Goal: Task Accomplishment & Management: Manage account settings

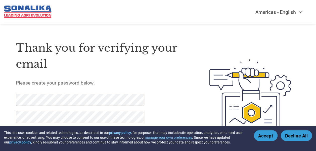
scroll to position [23, 0]
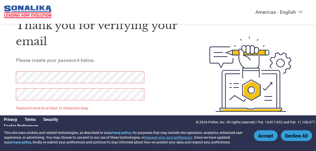
click at [199, 109] on div at bounding box center [243, 74] width 114 height 129
click at [266, 138] on button "Accept" at bounding box center [266, 135] width 24 height 11
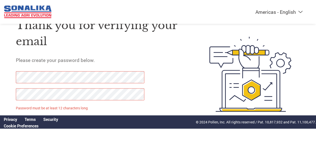
click at [165, 105] on div "Thank you for verifying your email Please create your password below. Password …" at bounding box center [101, 74] width 171 height 129
click at [135, 135] on div "Thank you for verifying your email Please create your password below. Password …" at bounding box center [101, 74] width 171 height 129
click at [167, 101] on div "Thank you for verifying your email Please create your password below. Password …" at bounding box center [101, 74] width 171 height 129
click at [92, 50] on div "Thank you for verifying your email Please create your password below. Password …" at bounding box center [101, 74] width 171 height 129
click at [76, 129] on form "Password must be at least 12 characters long Set Password Need help? Contact Su…" at bounding box center [84, 100] width 136 height 59
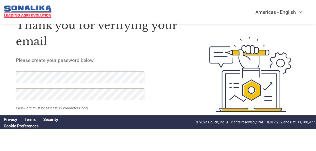
drag, startPoint x: 202, startPoint y: 127, endPoint x: 170, endPoint y: 121, distance: 31.9
click at [202, 127] on div "© 2024 Pollen, Inc. All rights reserved / Pat. 10,817,932 and Pat. 11,100,477." at bounding box center [256, 122] width 120 height 12
click at [77, 106] on p "Password must be at least 12 characters long" at bounding box center [81, 107] width 130 height 5
click at [9, 127] on link "Cookie Preferences" at bounding box center [21, 125] width 35 height 5
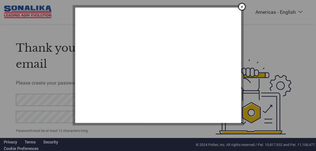
click at [9, 126] on div at bounding box center [158, 75] width 316 height 151
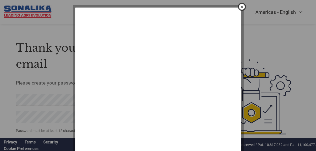
click at [240, 7] on img "close" at bounding box center [241, 7] width 9 height 9
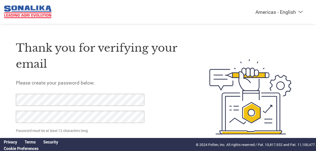
click at [11, 149] on link "Cookie Preferences" at bounding box center [21, 148] width 35 height 5
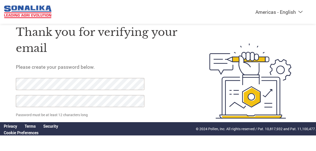
scroll to position [23, 0]
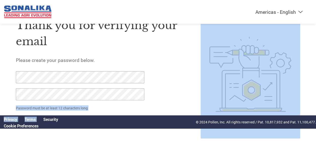
drag, startPoint x: 42, startPoint y: 115, endPoint x: 39, endPoint y: 121, distance: 6.7
click at [39, 121] on div "Americas - English Américas - Español [GEOGRAPHIC_DATA] - Português Amériques -…" at bounding box center [158, 54] width 316 height 154
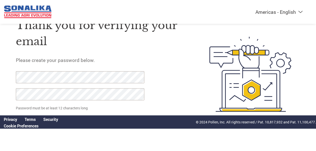
click at [163, 107] on div "Thank you for verifying your email Please create your password below. Password …" at bounding box center [101, 74] width 171 height 129
click at [53, 120] on link "Security" at bounding box center [50, 119] width 15 height 5
click at [7, 127] on link "Cookie Preferences" at bounding box center [21, 125] width 35 height 5
click at [17, 126] on link "Cookie Preferences" at bounding box center [21, 125] width 35 height 5
click at [8, 118] on link "Privacy" at bounding box center [10, 119] width 13 height 5
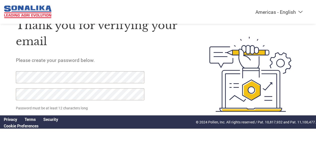
click at [68, 87] on div at bounding box center [77, 88] width 123 height 34
click at [51, 121] on link "Security" at bounding box center [50, 119] width 15 height 5
click at [28, 119] on link "Terms" at bounding box center [30, 119] width 11 height 5
click at [7, 121] on link "Privacy" at bounding box center [10, 119] width 13 height 5
